Goal: Transaction & Acquisition: Purchase product/service

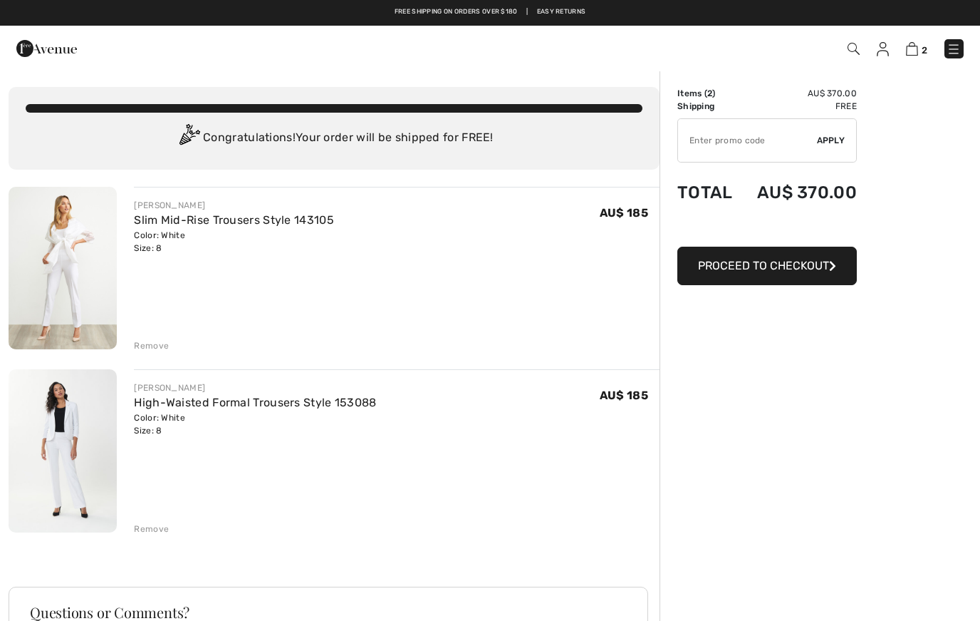
click at [168, 359] on div "JOSEPH RIBKOFF Slim Mid-Rise Trousers Style 143105 Color: White Size: 8 Final S…" at bounding box center [334, 505] width 651 height 636
click at [173, 357] on div "JOSEPH RIBKOFF Slim Mid-Rise Trousers Style 143105 Color: White Size: 8 Final S…" at bounding box center [334, 505] width 651 height 636
click at [167, 524] on div "Remove" at bounding box center [151, 528] width 35 height 13
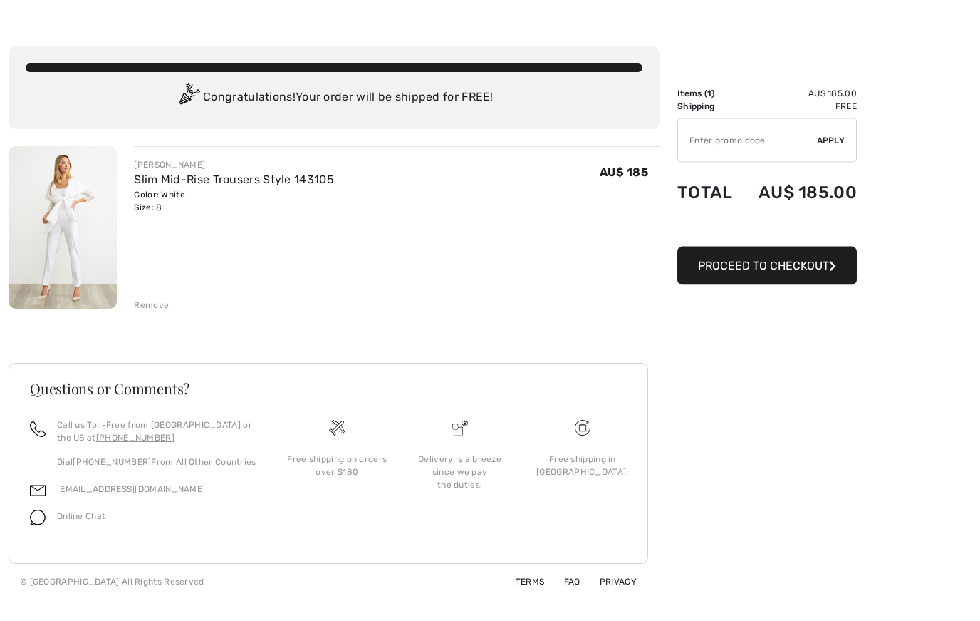
scroll to position [48, 0]
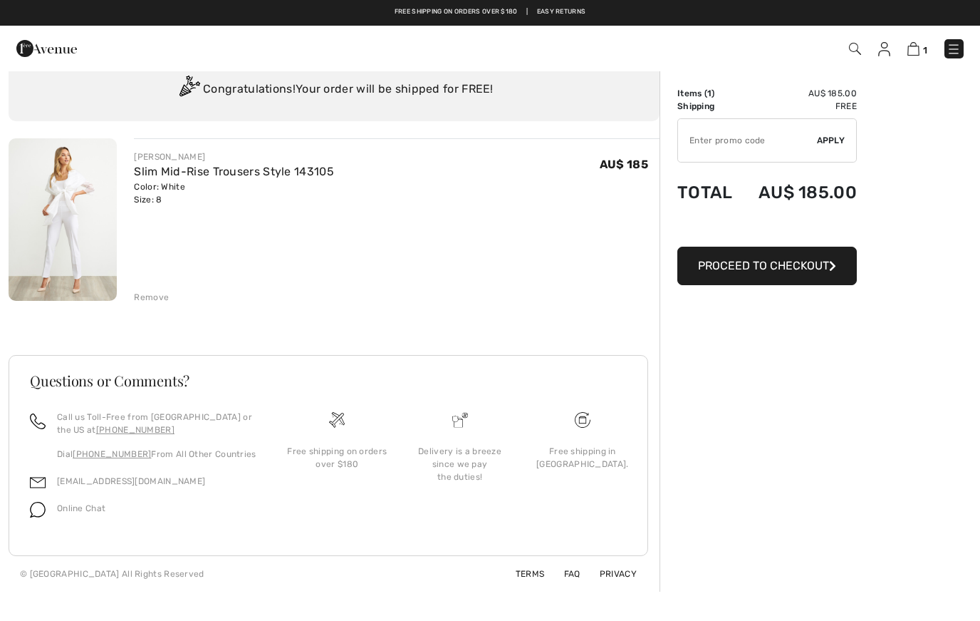
click at [44, 507] on img at bounding box center [38, 510] width 16 height 16
click at [38, 517] on img at bounding box center [38, 510] width 16 height 16
click at [51, 525] on div "Online Chat" at bounding box center [76, 512] width 60 height 27
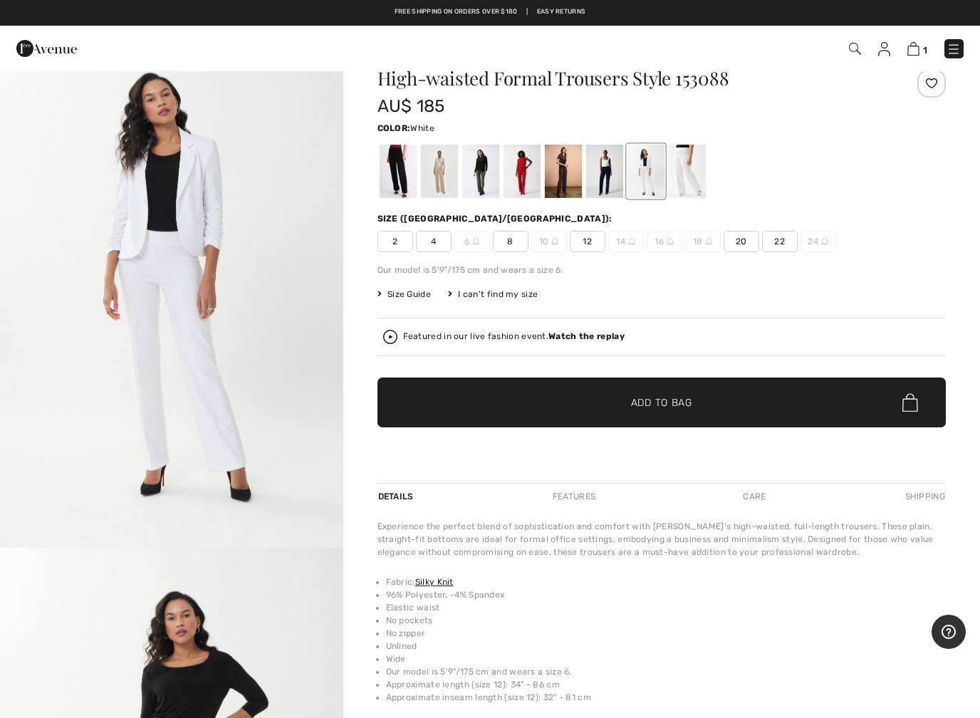
scroll to position [37, 0]
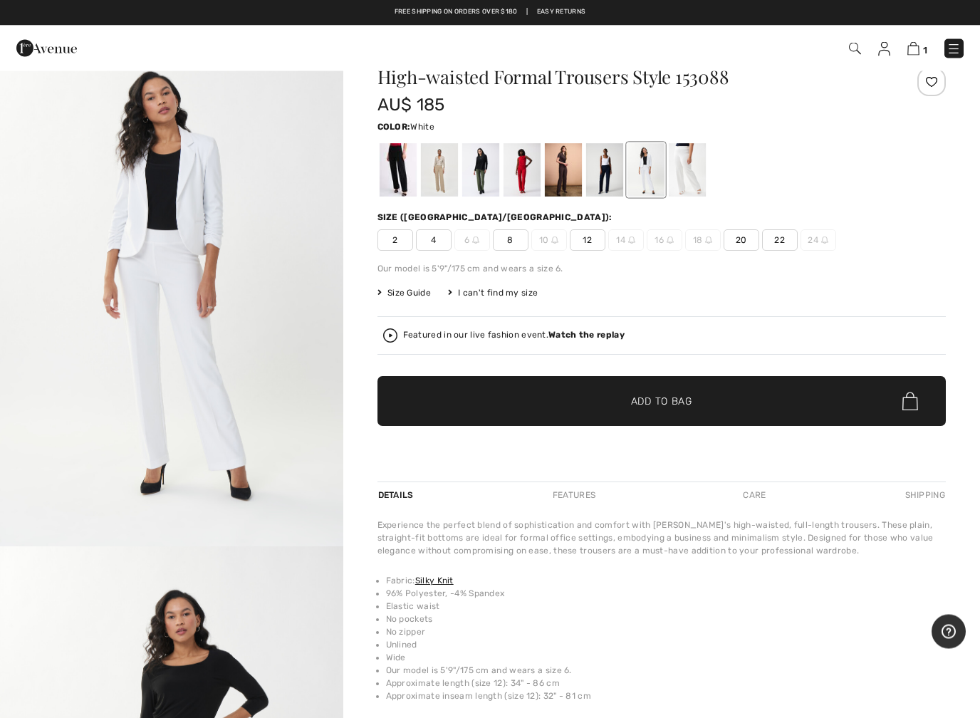
click at [499, 297] on div "I can't find my size" at bounding box center [493, 293] width 90 height 13
click at [465, 298] on div "I can't find my size" at bounding box center [493, 293] width 90 height 13
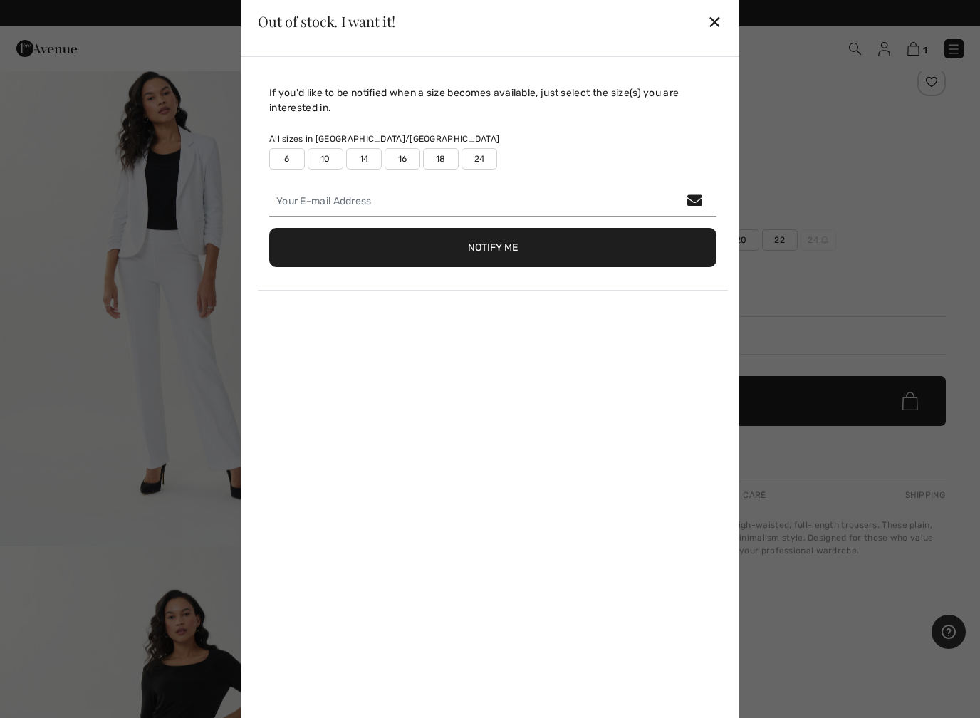
click at [721, 24] on div "✕" at bounding box center [714, 21] width 15 height 30
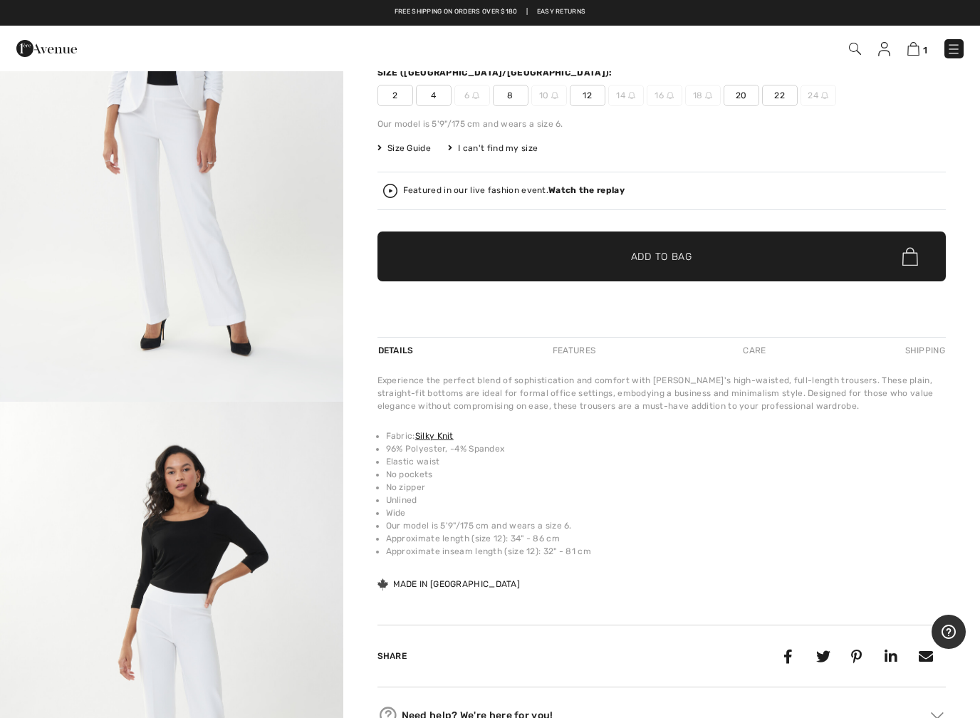
scroll to position [183, 0]
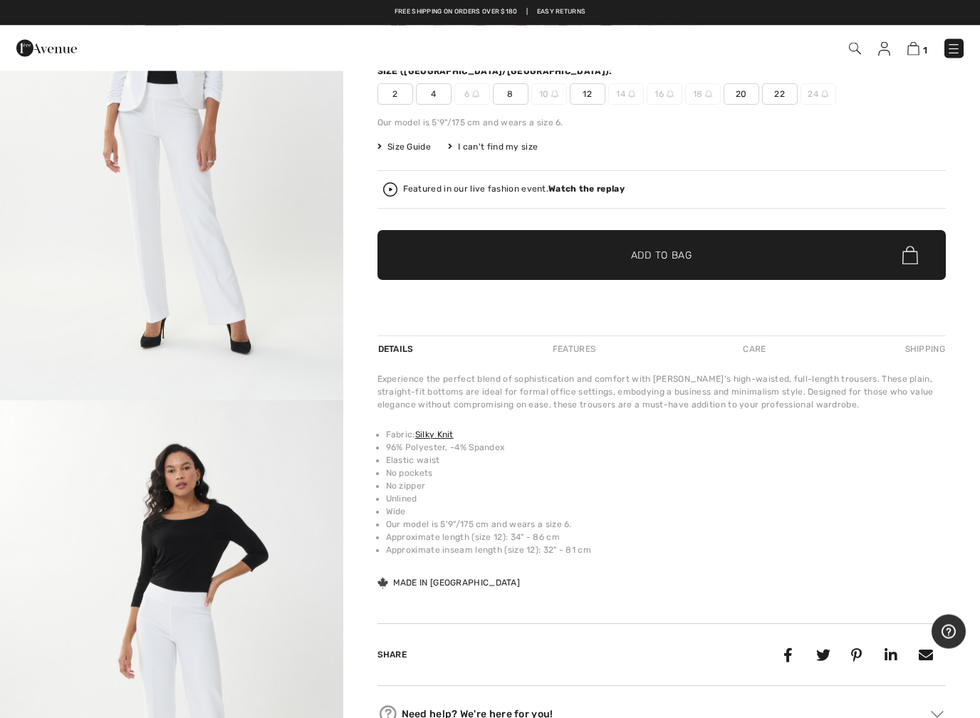
click at [401, 164] on div "High-waisted Formal Trousers Style 153088 AU$ 185 Color: White Size (CA/[GEOGRA…" at bounding box center [662, 129] width 569 height 414
click at [386, 151] on span "Size Guide" at bounding box center [404, 147] width 53 height 13
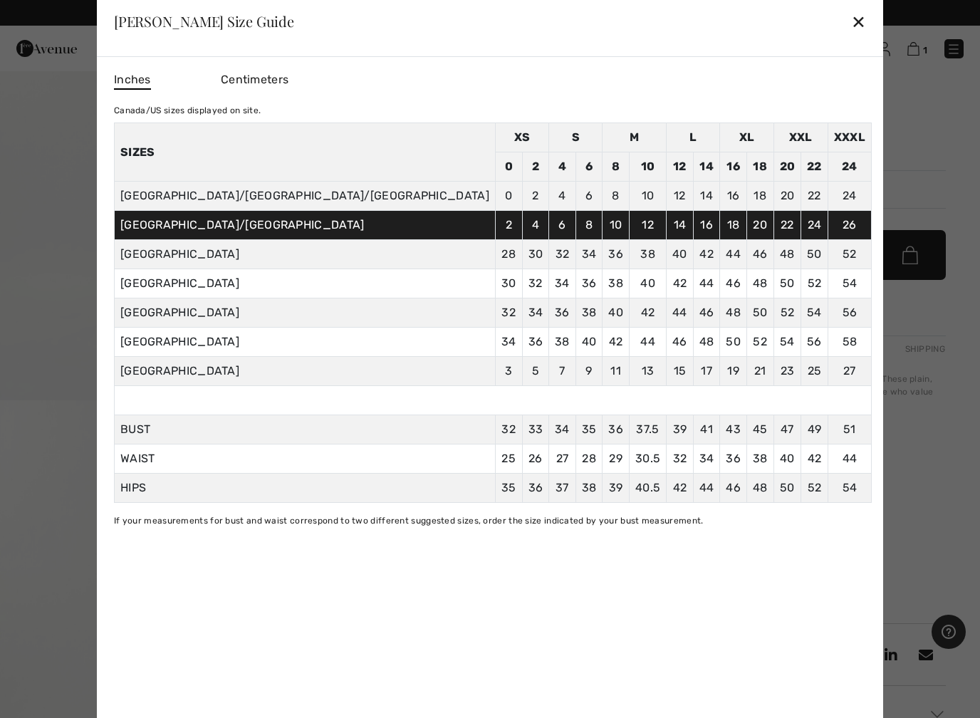
click at [522, 157] on td "2" at bounding box center [535, 166] width 27 height 29
